Goal: Transaction & Acquisition: Purchase product/service

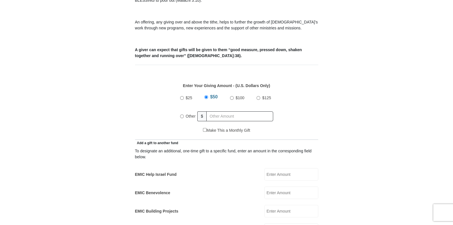
scroll to position [201, 0]
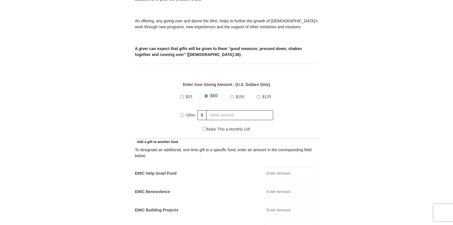
click at [181, 98] on input "$25" at bounding box center [182, 97] width 4 height 4
radio input "true"
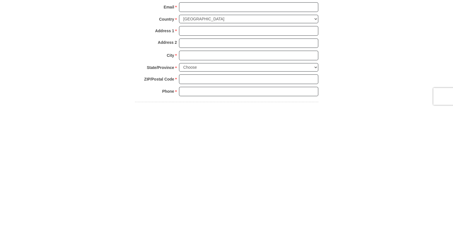
scroll to position [521, 0]
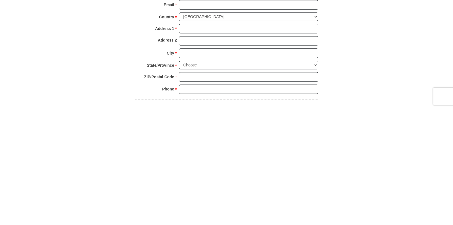
click at [223, 90] on input "First Name *" at bounding box center [248, 85] width 139 height 10
type input "Jimmie"
click at [198, 102] on input "Last Name *" at bounding box center [248, 97] width 139 height 10
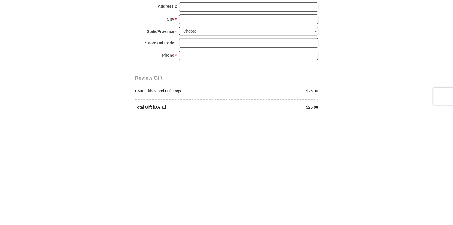
scroll to position [567, 0]
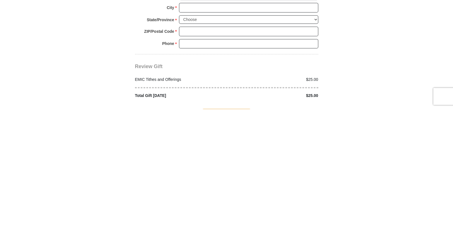
type input "Ball"
click at [198, 80] on input "Email *" at bounding box center [248, 76] width 139 height 10
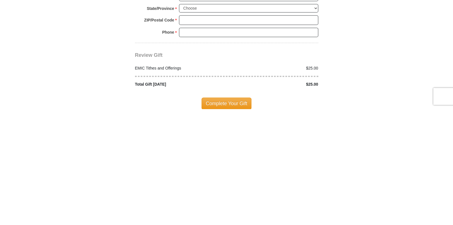
scroll to position [579, 0]
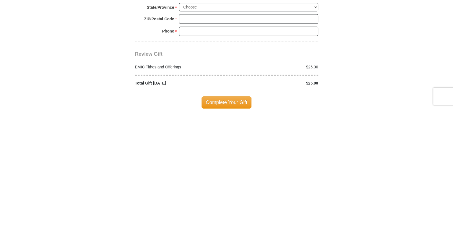
type input "jwayneball@gmail.com"
click at [207, 91] on input "Address 1 *" at bounding box center [248, 87] width 139 height 10
type input "5214 Lonas dr"
click at [225, 116] on input "City *" at bounding box center [248, 111] width 139 height 10
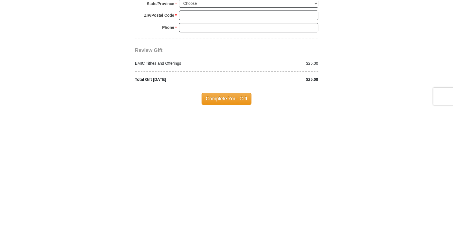
scroll to position [617, 0]
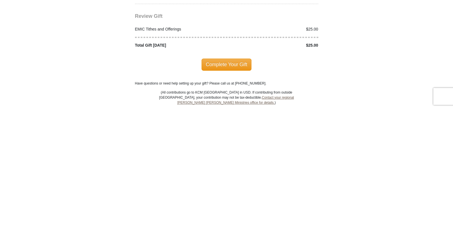
type input "Knoxville"
click at [315, 90] on select "Choose Alabama Alaska American Samoa Arizona Arkansas Armed Forces Americas Arm…" at bounding box center [248, 85] width 139 height 9
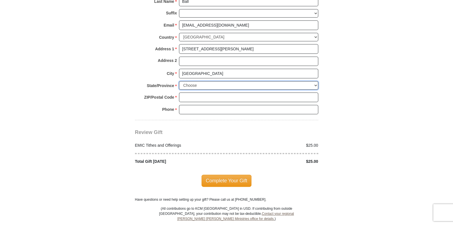
select select "TN"
click at [193, 102] on input "ZIP/Postal Code *" at bounding box center [248, 97] width 139 height 10
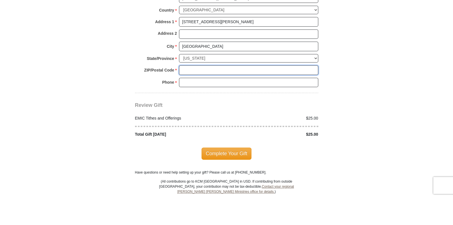
scroll to position [663, 0]
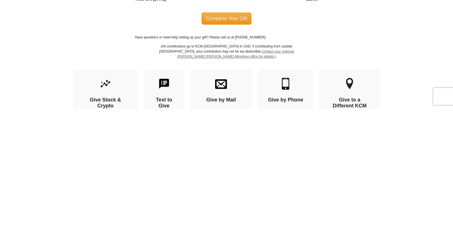
type input "37909"
click at [197, 68] on input "Phone * *" at bounding box center [248, 64] width 139 height 10
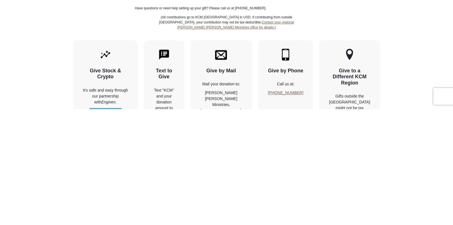
scroll to position [693, 0]
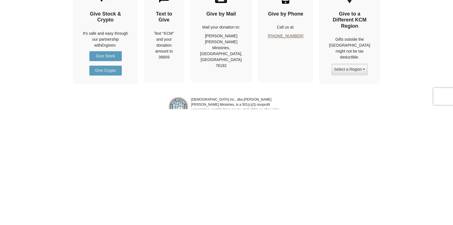
type input "8655562138"
click at [231, 54] on span "Complete Your Gift" at bounding box center [227, 49] width 50 height 12
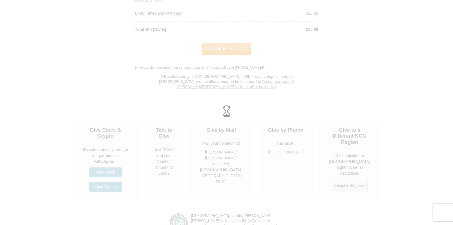
scroll to position [780, 0]
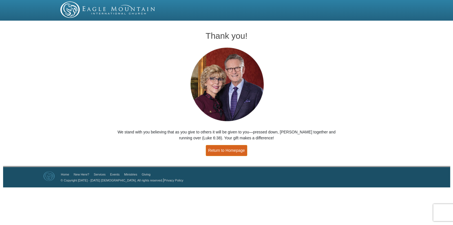
click at [240, 156] on link "Return to Homepage" at bounding box center [227, 150] width 42 height 11
